Goal: Information Seeking & Learning: Learn about a topic

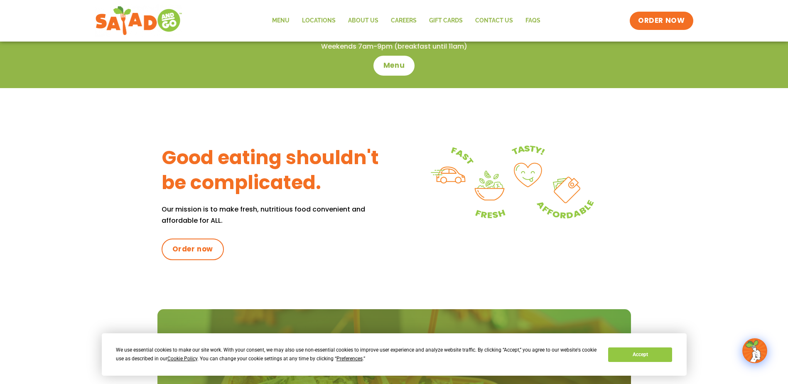
scroll to position [262, 0]
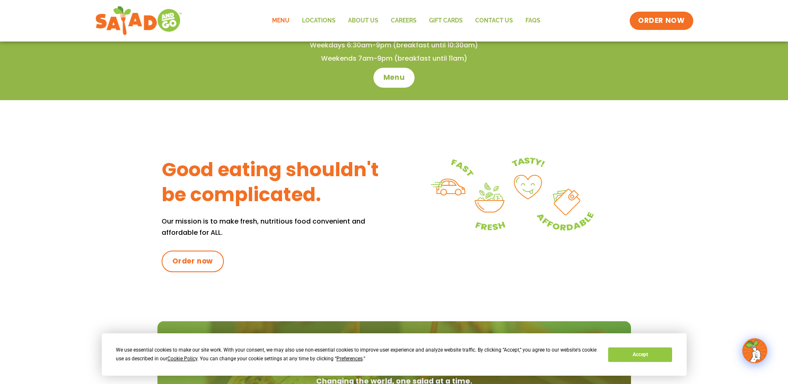
click at [281, 19] on link "Menu" at bounding box center [281, 20] width 30 height 19
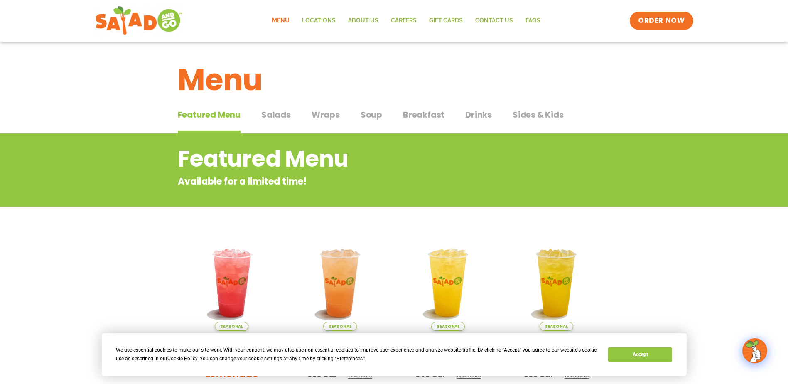
click at [280, 113] on span "Salads" at bounding box center [276, 114] width 30 height 12
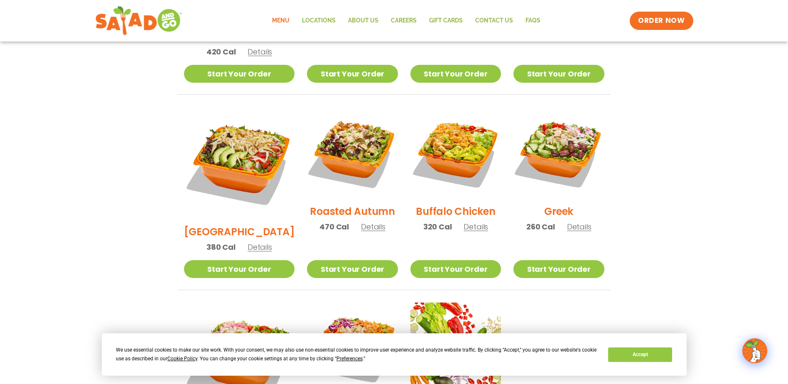
scroll to position [374, 0]
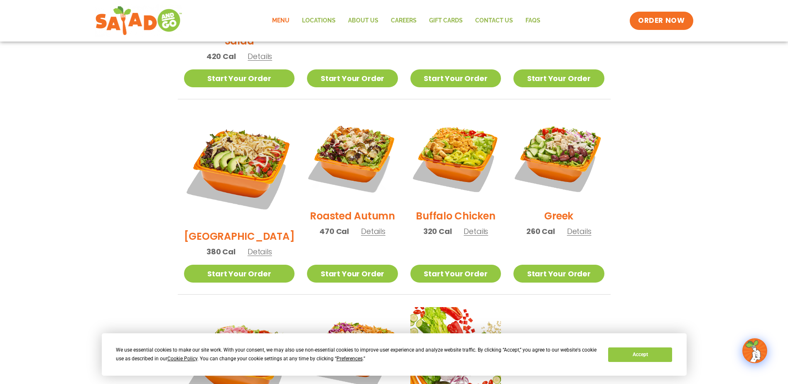
click at [239, 155] on img at bounding box center [239, 167] width 111 height 111
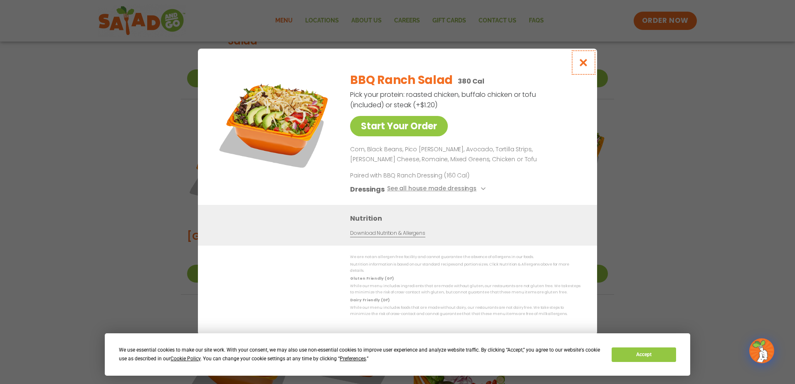
click at [586, 64] on icon "Close modal" at bounding box center [583, 62] width 10 height 9
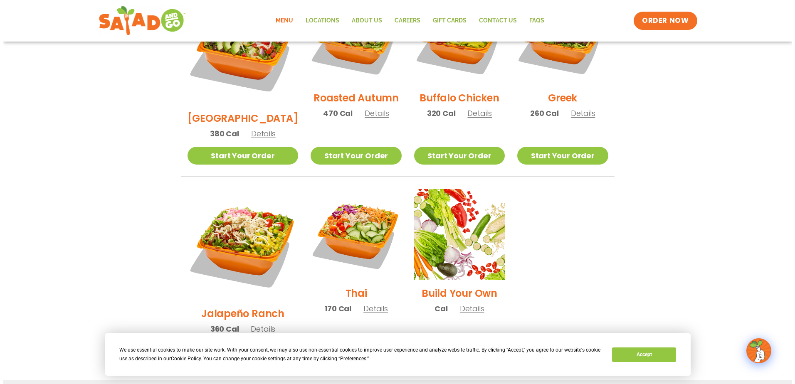
scroll to position [499, 0]
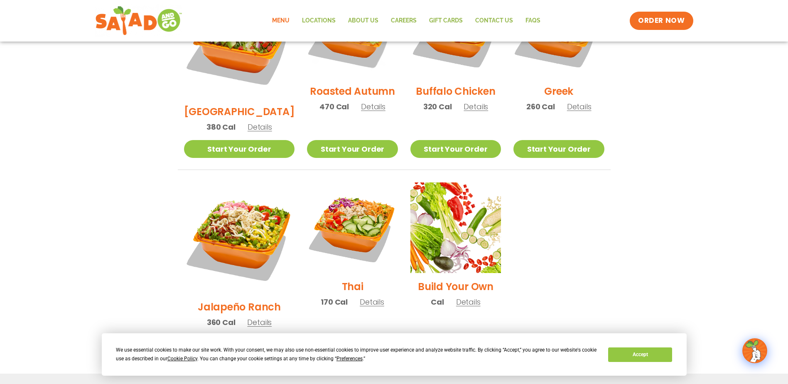
click at [345, 279] on h2 "Thai" at bounding box center [353, 286] width 22 height 15
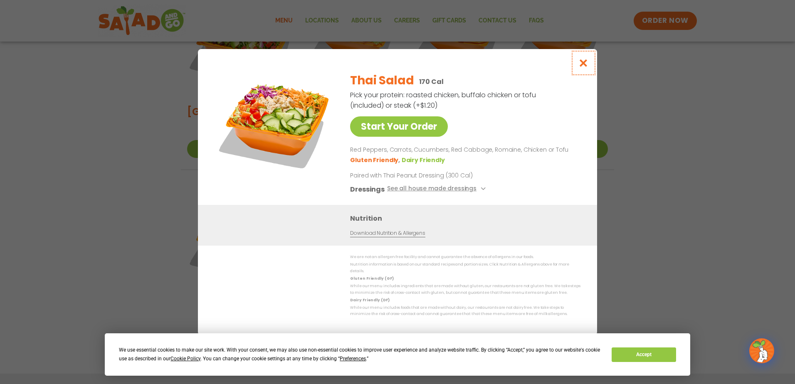
click at [584, 65] on icon "Close modal" at bounding box center [583, 63] width 10 height 9
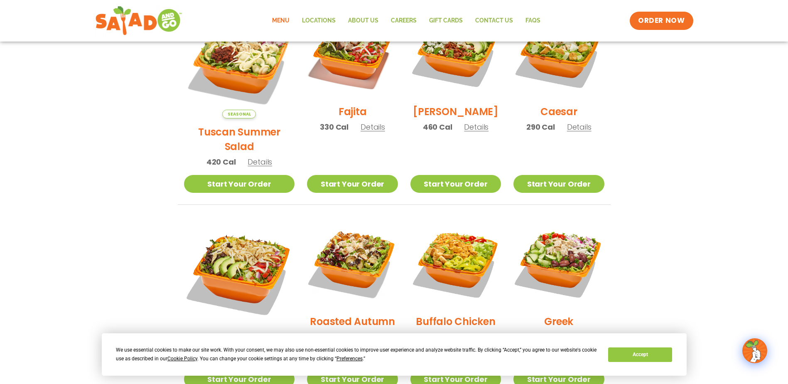
scroll to position [227, 0]
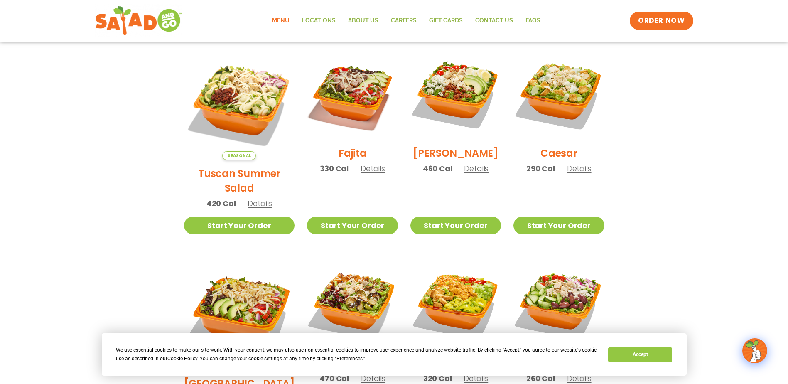
click at [345, 159] on h2 "Fajita" at bounding box center [353, 153] width 28 height 15
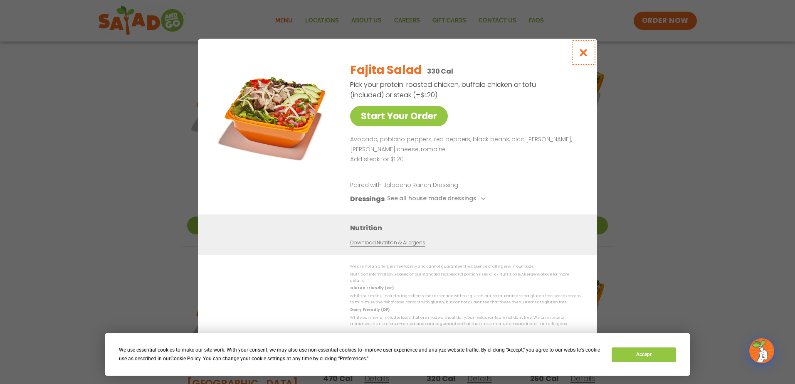
click at [584, 53] on icon "Close modal" at bounding box center [583, 52] width 10 height 9
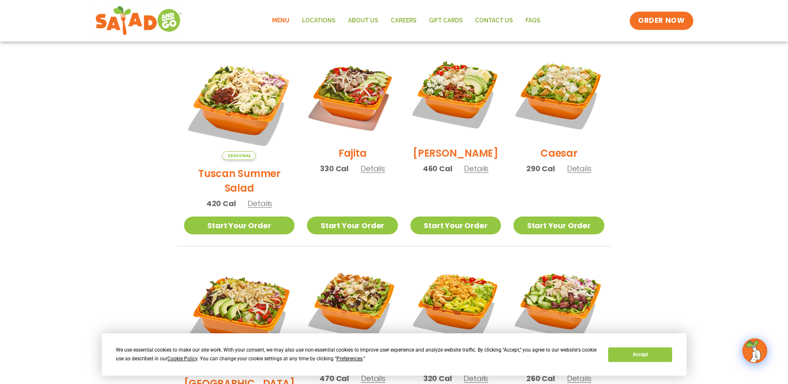
click at [450, 157] on h2 "[PERSON_NAME]" at bounding box center [456, 153] width 86 height 15
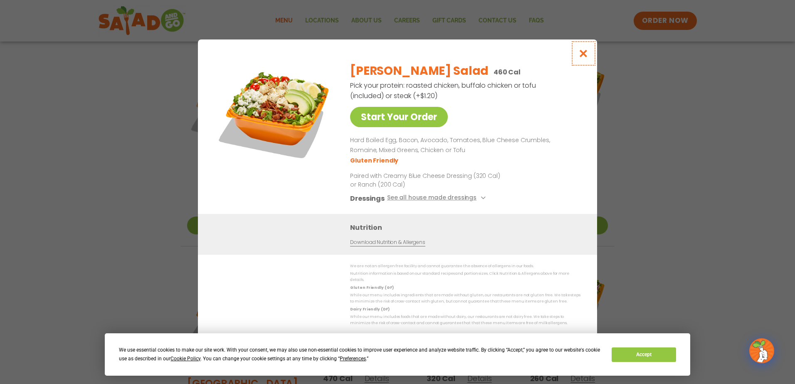
click at [584, 54] on icon "Close modal" at bounding box center [583, 53] width 10 height 9
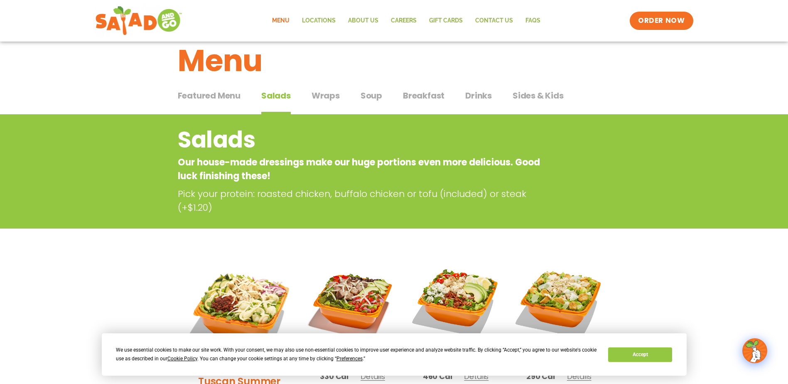
scroll to position [0, 0]
